Goal: Find specific page/section: Find specific page/section

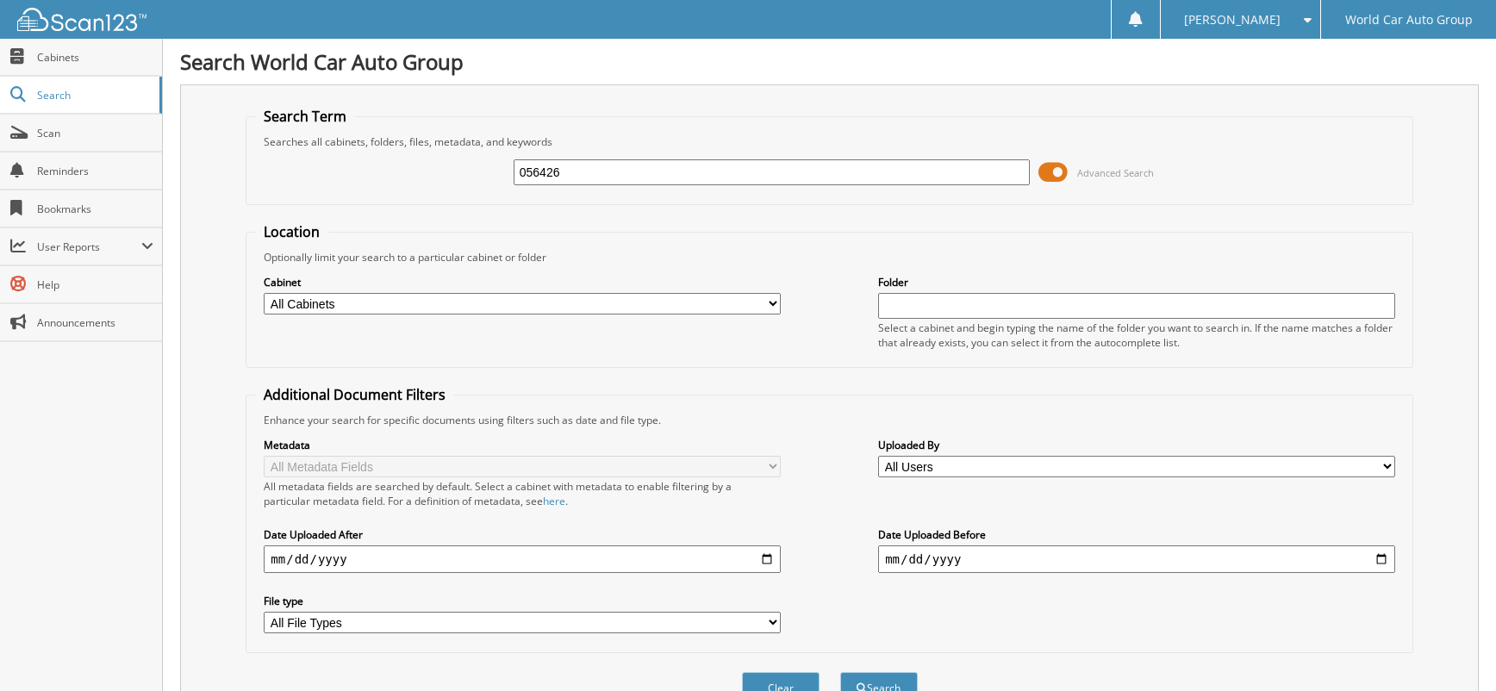
type input "056426"
click at [840, 672] on button "Search" at bounding box center [879, 688] width 78 height 32
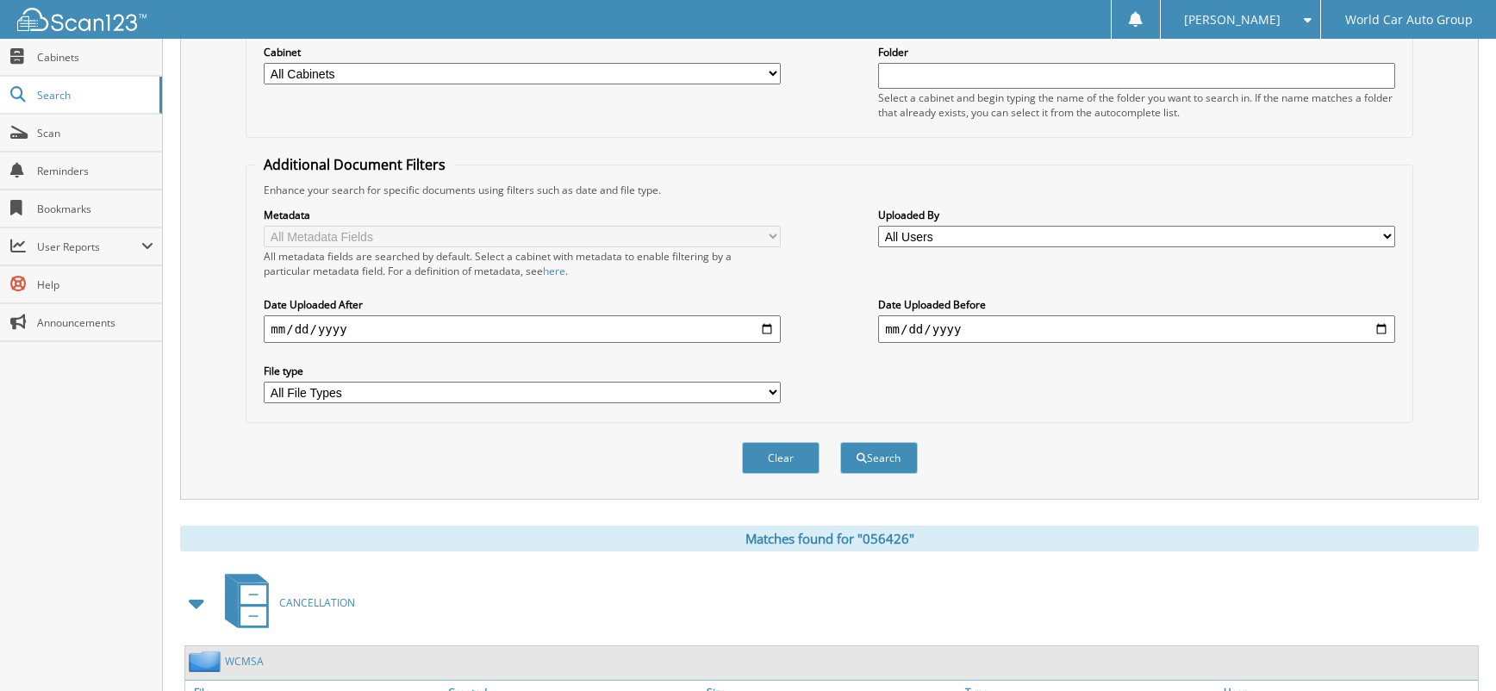
scroll to position [584, 0]
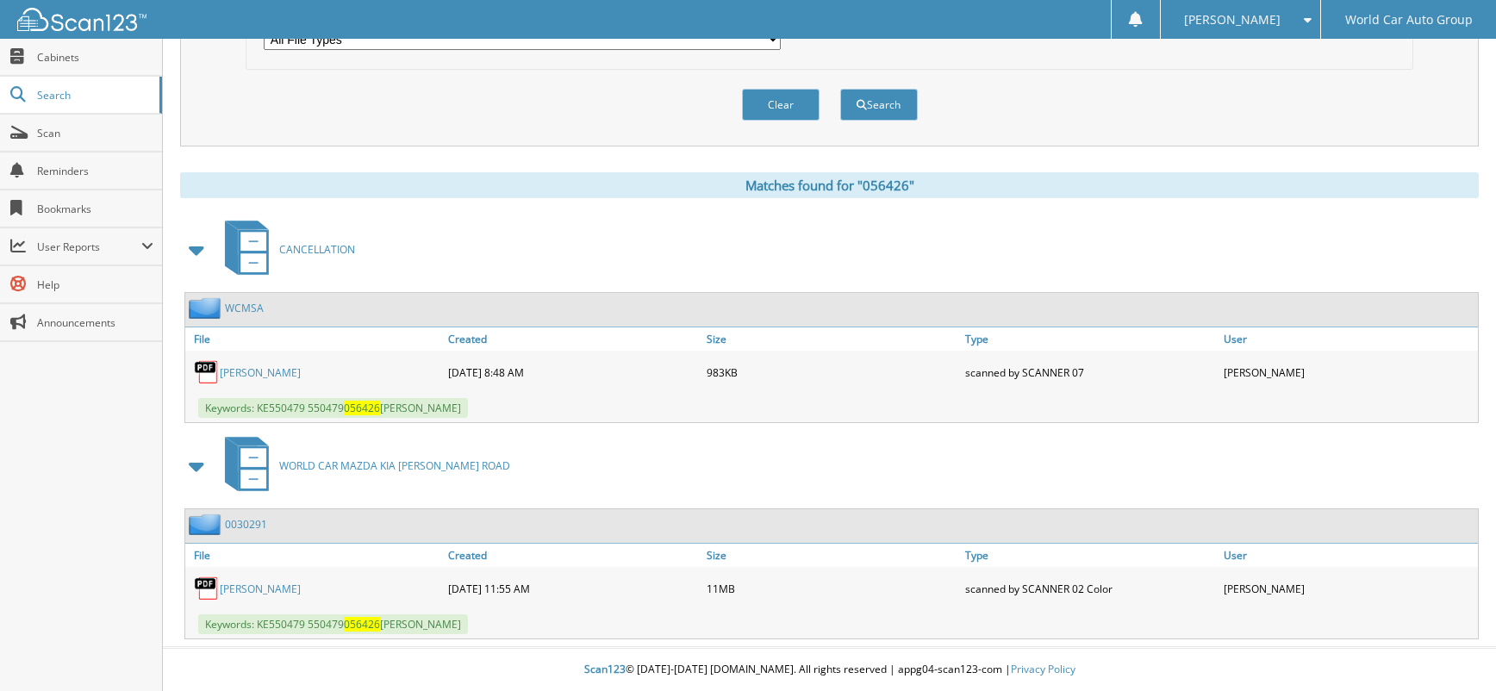
click at [301, 374] on link "ALFONSO SANTIAGO" at bounding box center [260, 372] width 81 height 15
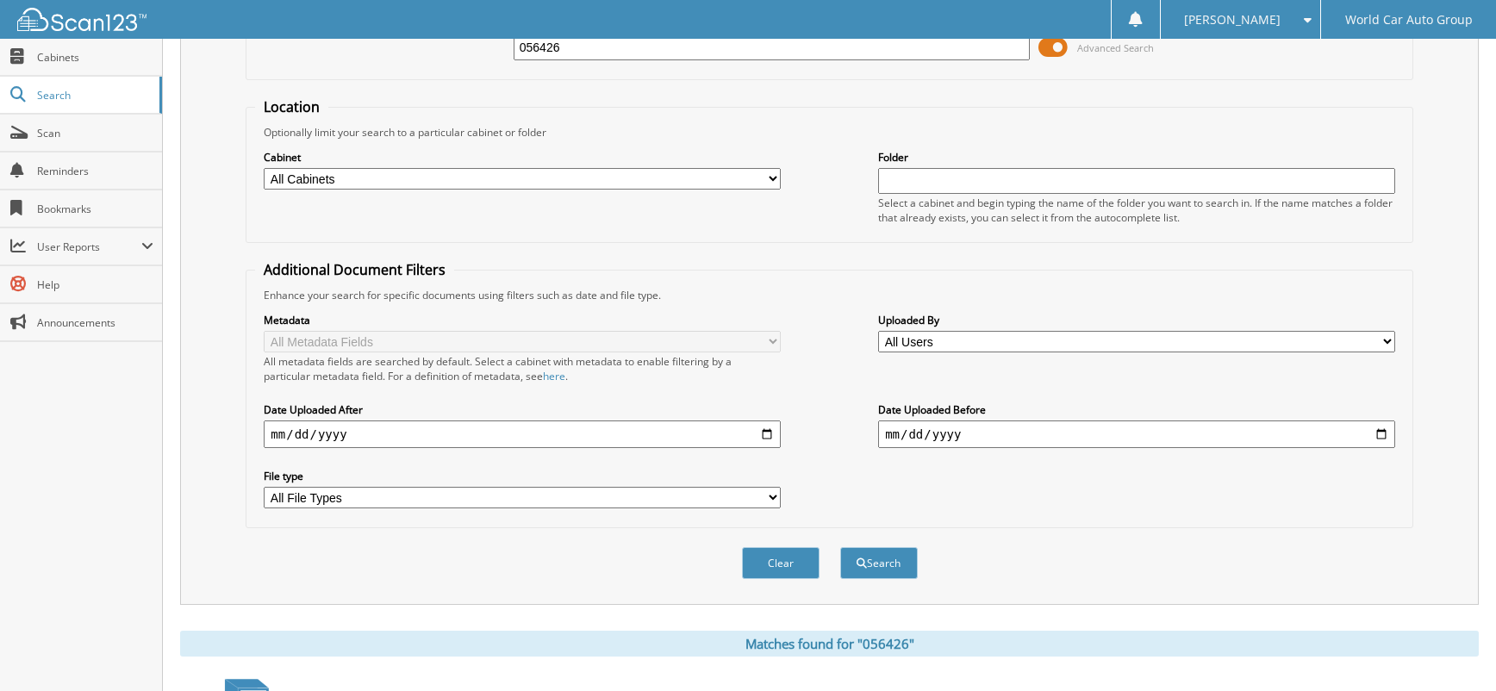
scroll to position [0, 0]
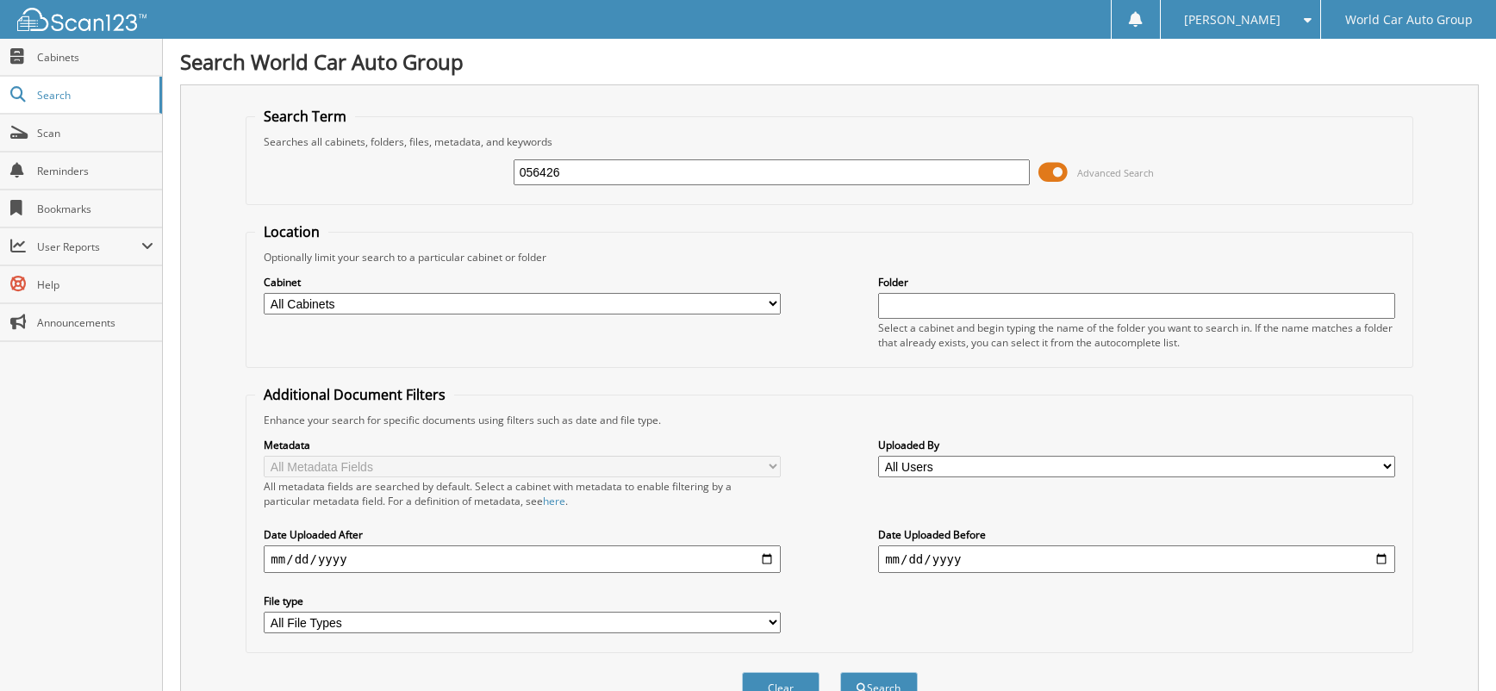
drag, startPoint x: 587, startPoint y: 173, endPoint x: 406, endPoint y: 174, distance: 180.9
click at [407, 174] on div "056426 Advanced Search" at bounding box center [828, 172] width 1147 height 47
type input "051758"
click at [840, 672] on button "Search" at bounding box center [879, 688] width 78 height 32
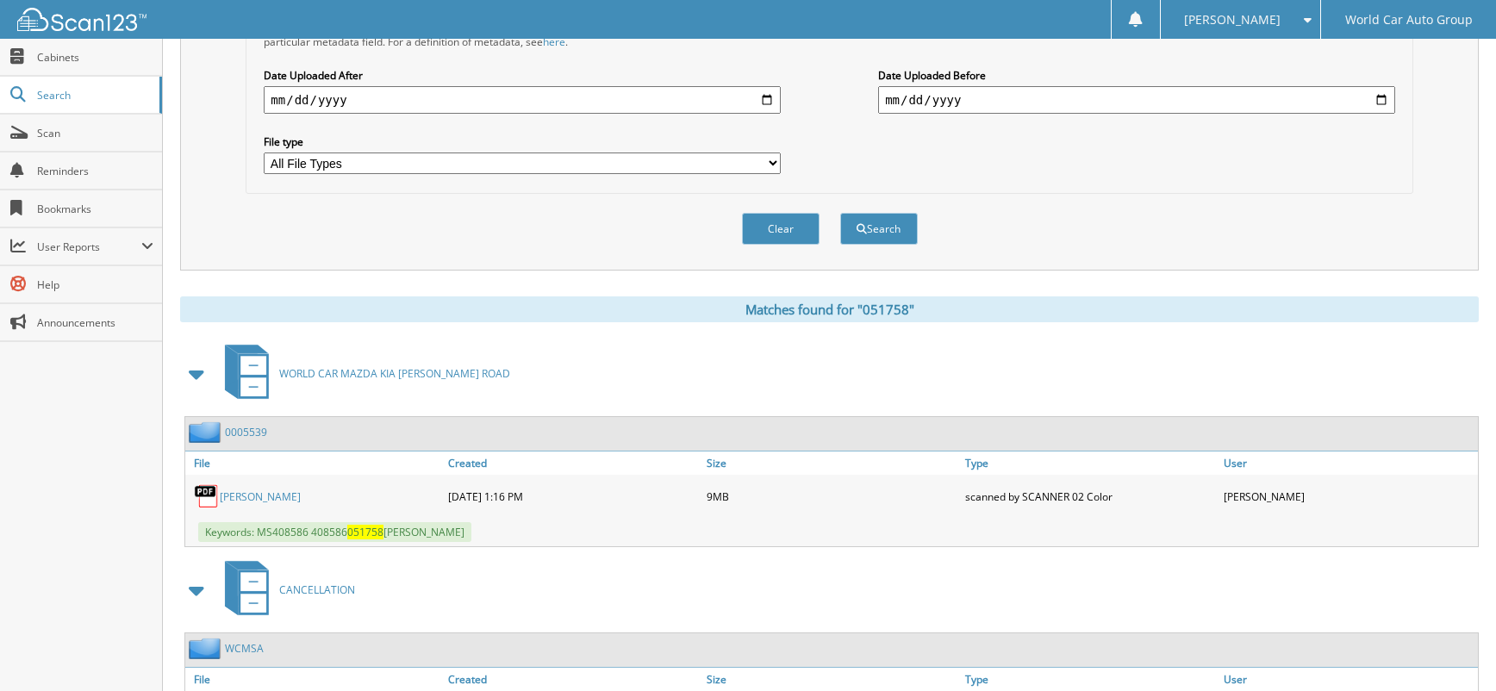
scroll to position [575, 0]
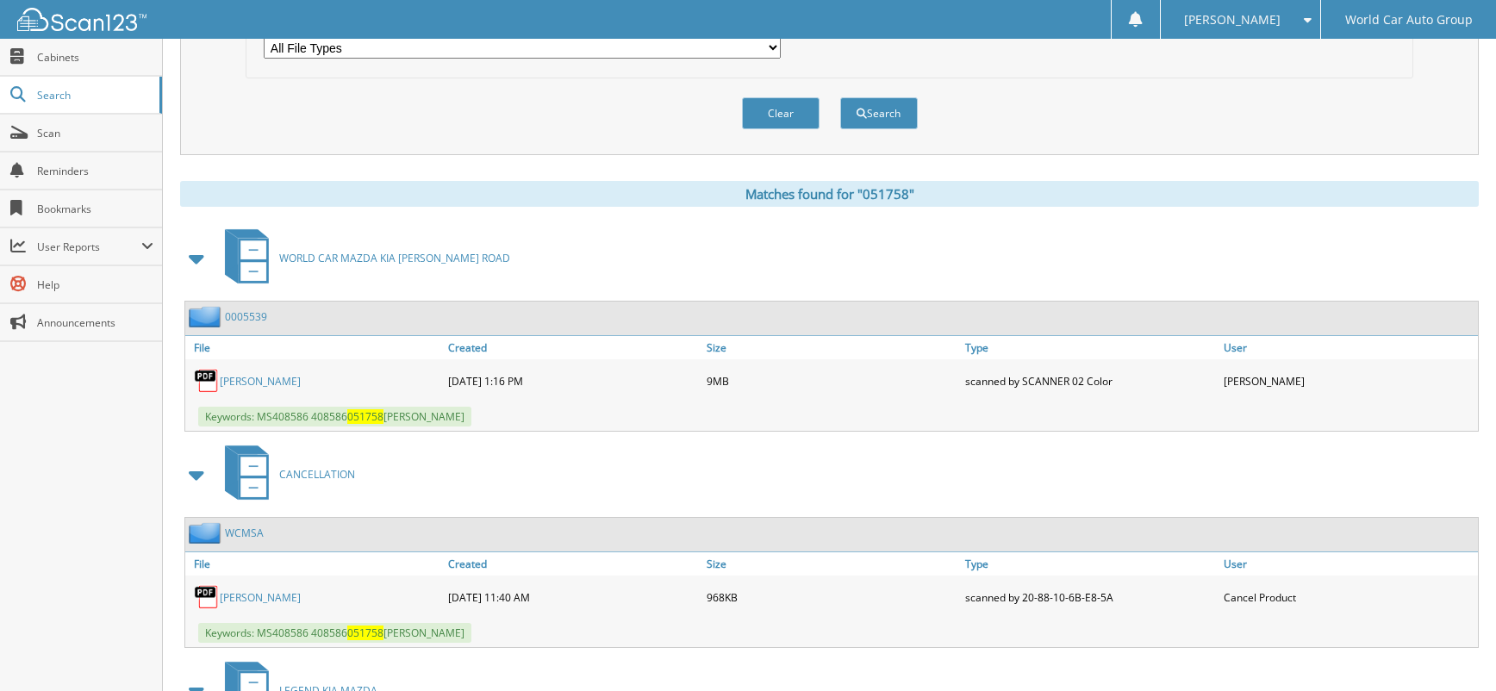
click at [280, 591] on link "MARCELA MORALES" at bounding box center [260, 597] width 81 height 15
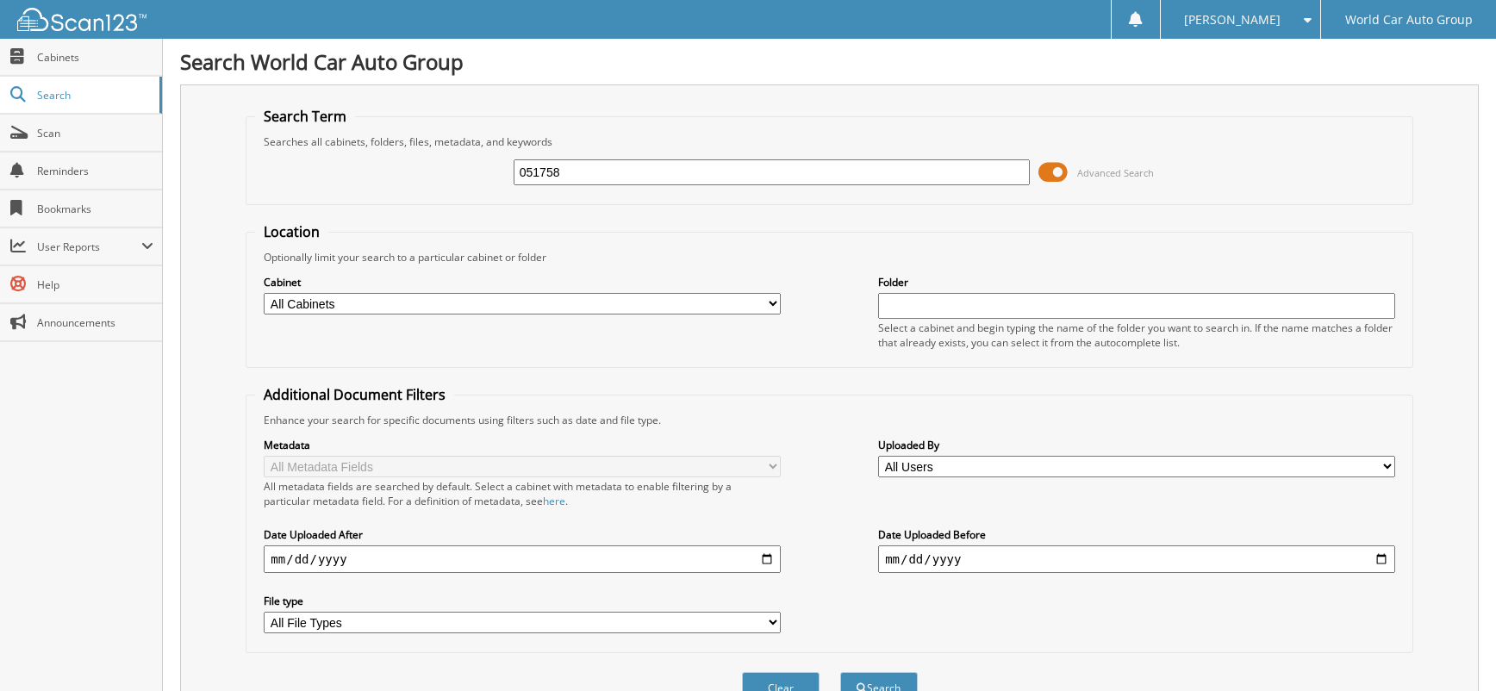
click at [607, 166] on input "051758" at bounding box center [771, 172] width 517 height 26
type input "056510"
click at [840, 672] on button "Search" at bounding box center [879, 688] width 78 height 32
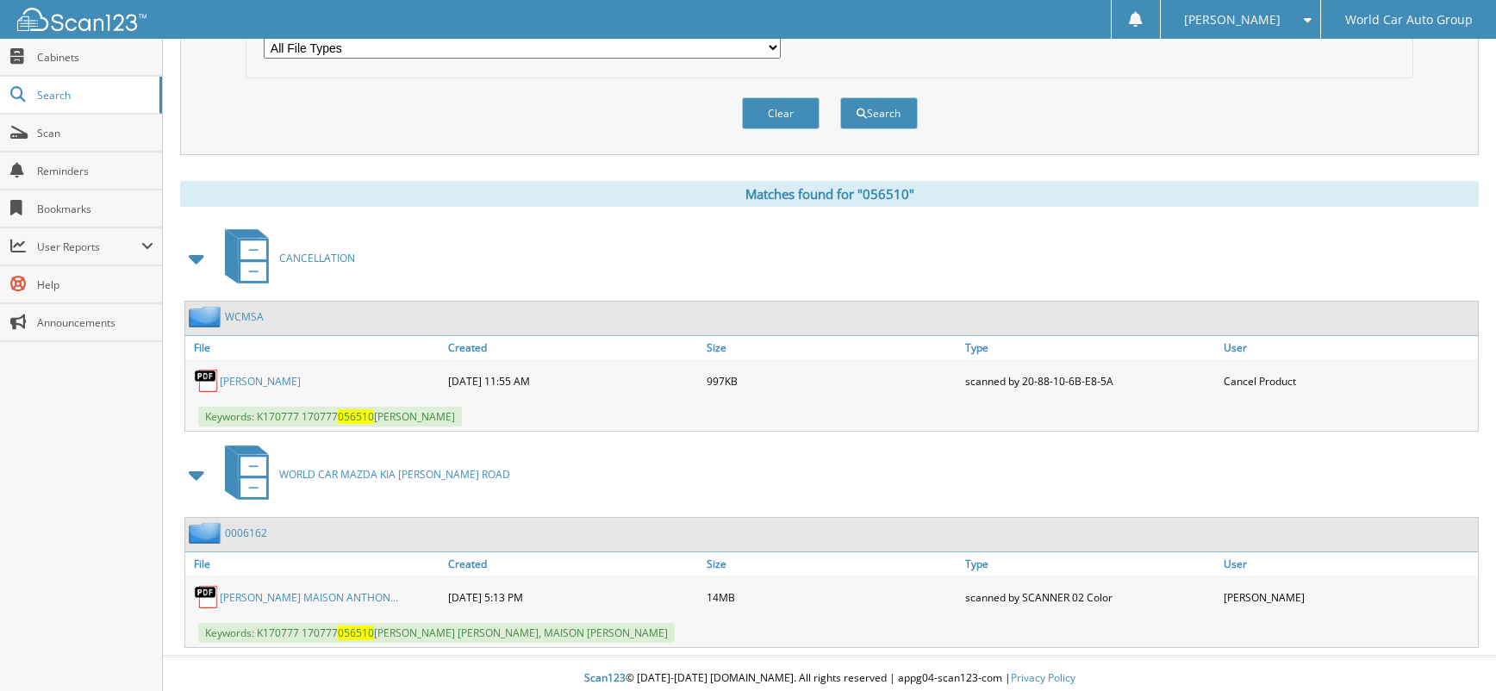
click at [285, 384] on link "ERIC RODRIGUEZ" at bounding box center [260, 381] width 81 height 15
